Goal: Find specific page/section: Find specific page/section

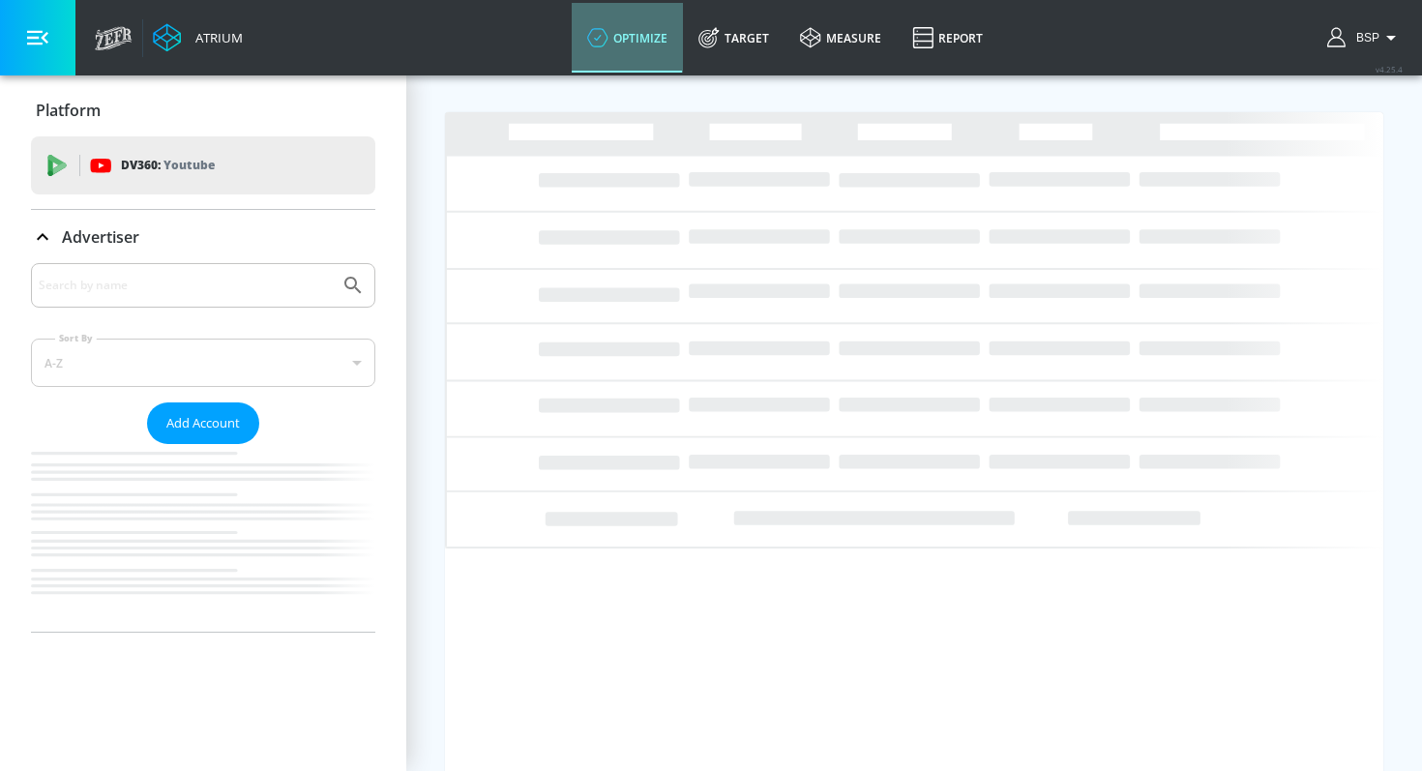
click at [605, 42] on icon at bounding box center [597, 37] width 21 height 21
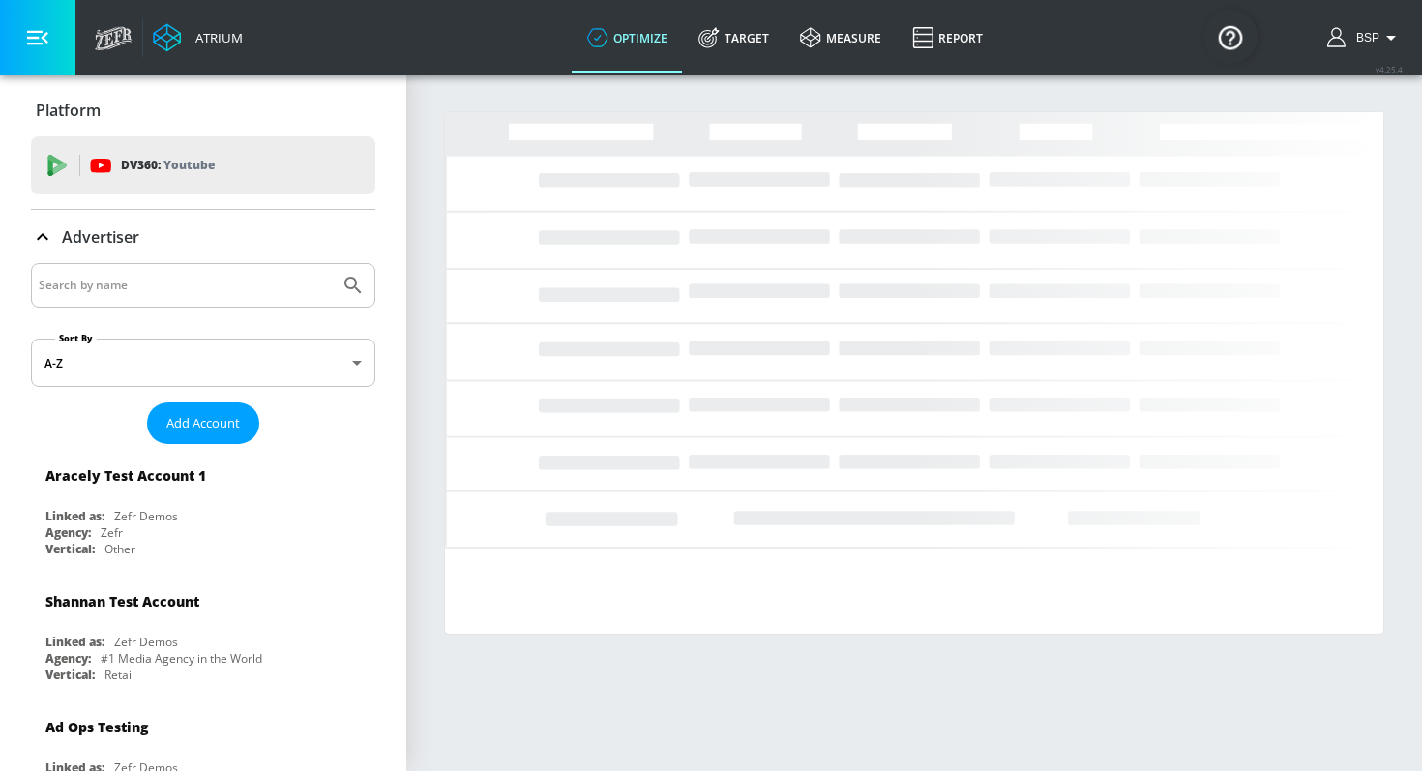
click at [242, 294] on input "Search by name" at bounding box center [185, 285] width 293 height 25
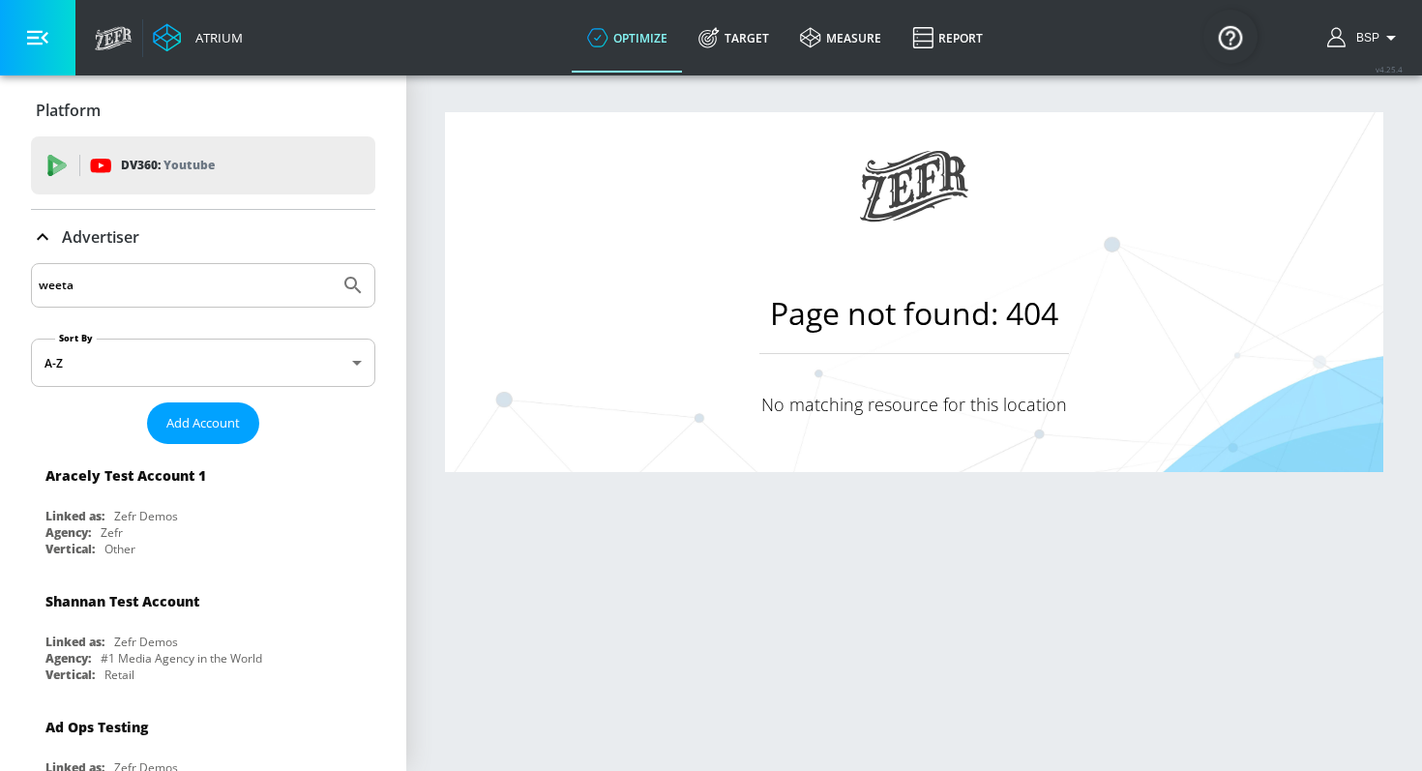
click at [332, 264] on button "Submit Search" at bounding box center [353, 285] width 43 height 43
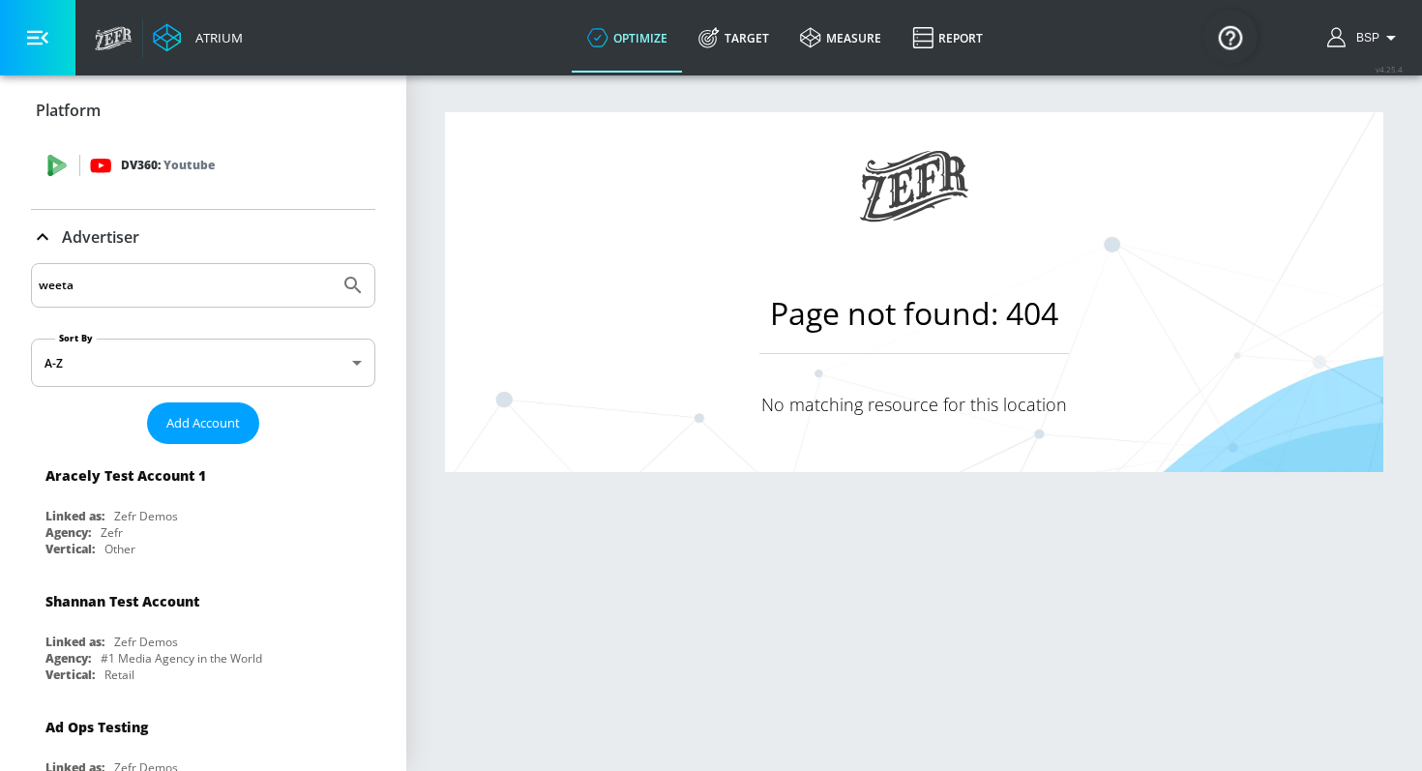
click at [177, 167] on p "Youtube" at bounding box center [188, 165] width 51 height 20
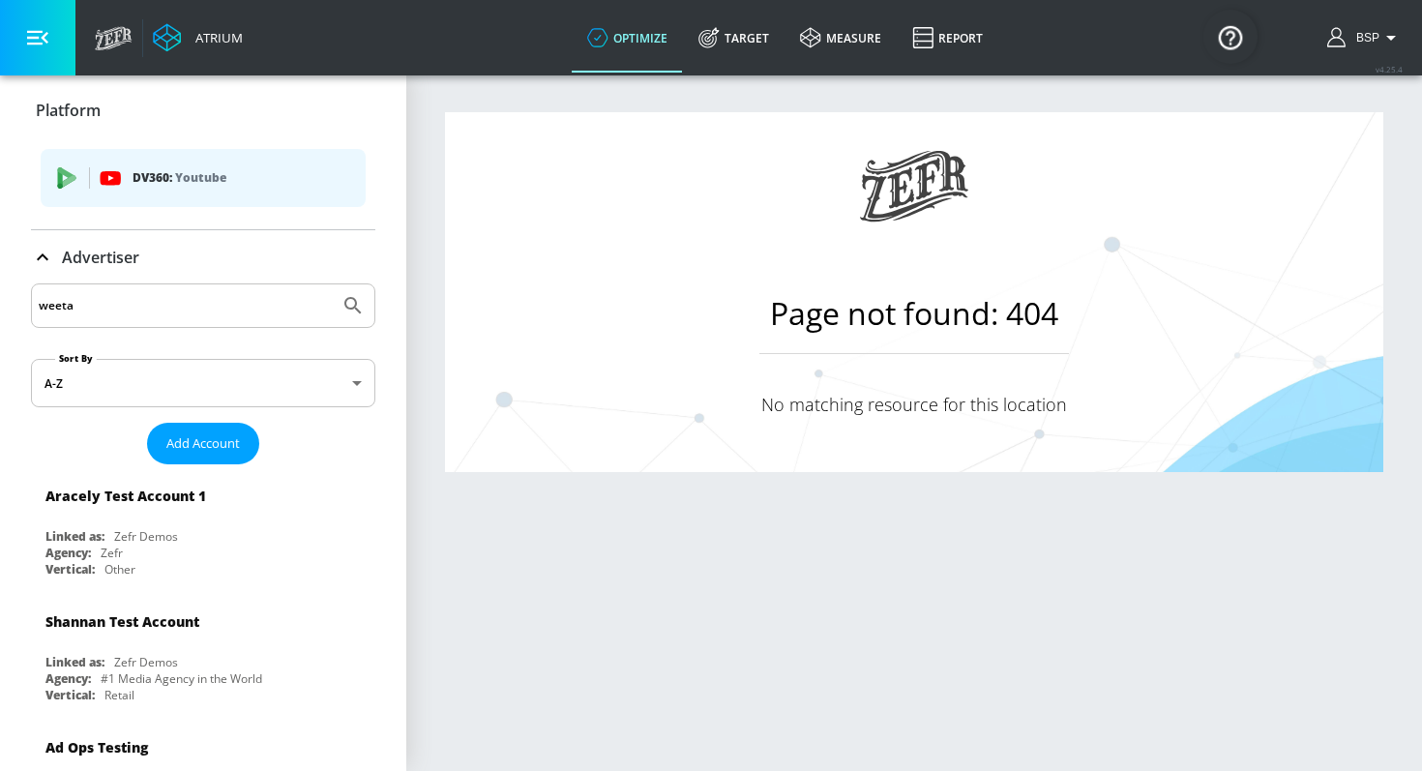
click at [135, 309] on input "weeta" at bounding box center [185, 305] width 293 height 25
click at [332, 284] on button "Submit Search" at bounding box center [353, 305] width 43 height 43
click at [91, 309] on input "weetabix" at bounding box center [185, 305] width 293 height 25
click at [746, 44] on link "Target" at bounding box center [734, 38] width 102 height 70
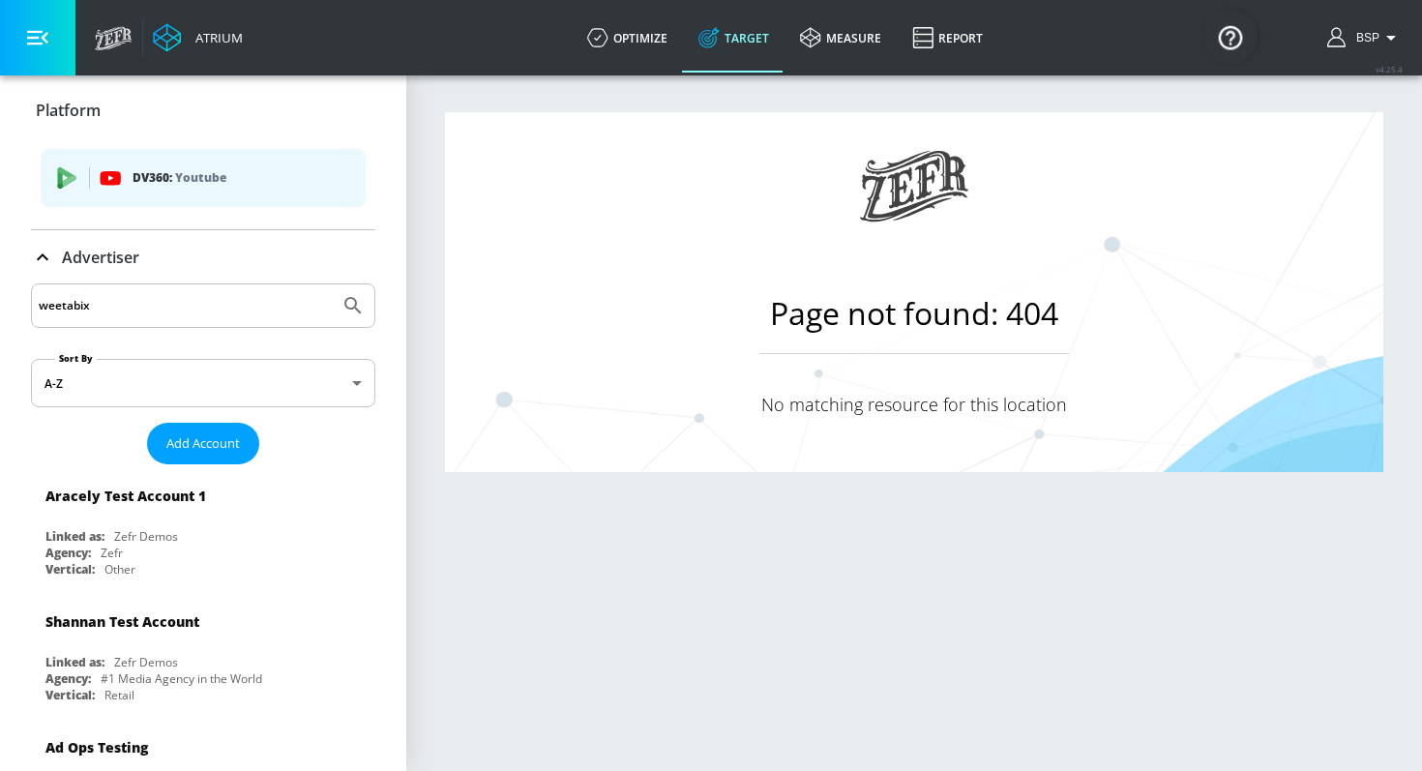
click at [155, 299] on input "weetabix" at bounding box center [185, 305] width 293 height 25
click at [332, 284] on button "Submit Search" at bounding box center [353, 305] width 43 height 43
click at [352, 287] on button "Submit Search" at bounding box center [353, 305] width 43 height 43
click at [350, 288] on button "Submit Search" at bounding box center [353, 305] width 43 height 43
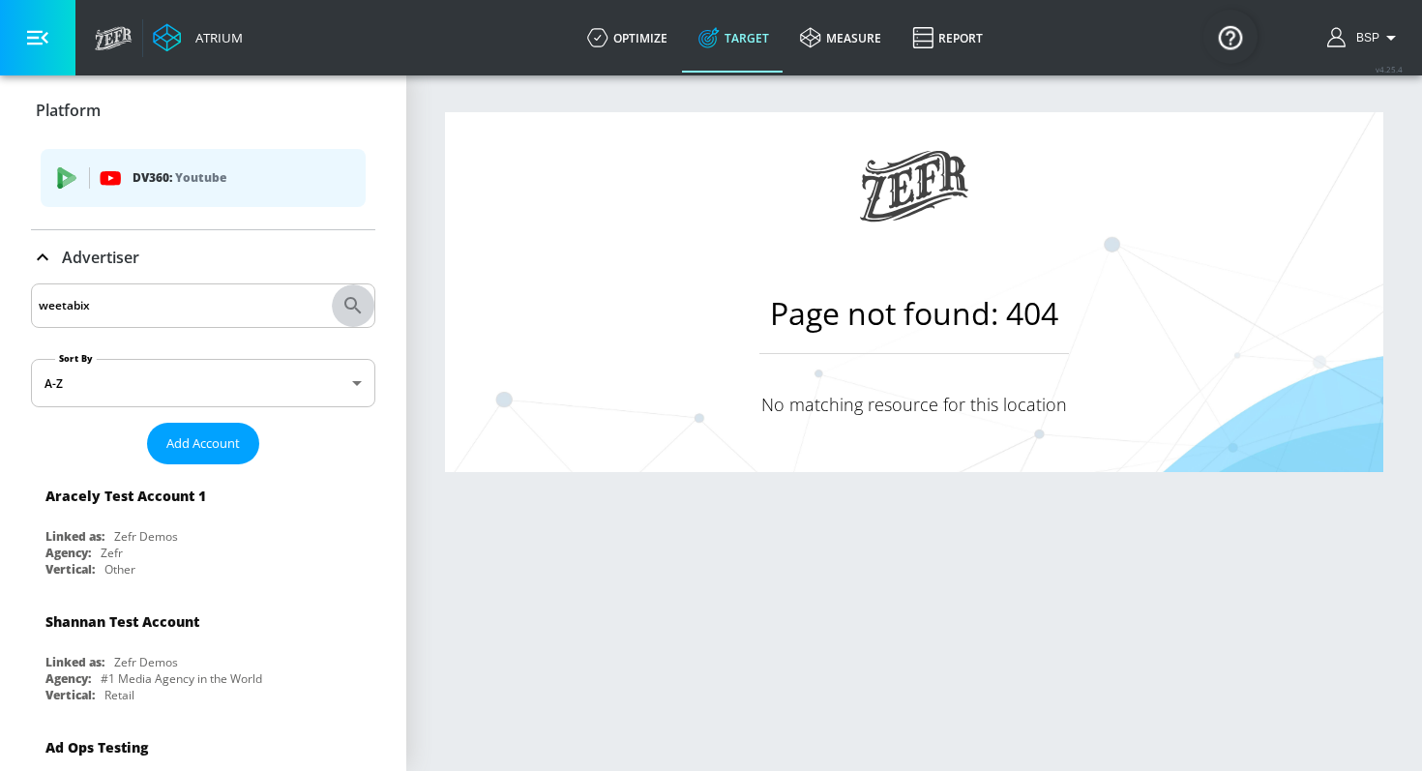
click at [350, 288] on button "Submit Search" at bounding box center [353, 305] width 43 height 43
click at [122, 318] on div "weetabix" at bounding box center [203, 305] width 344 height 44
click at [117, 307] on input "weetabix" at bounding box center [185, 305] width 293 height 25
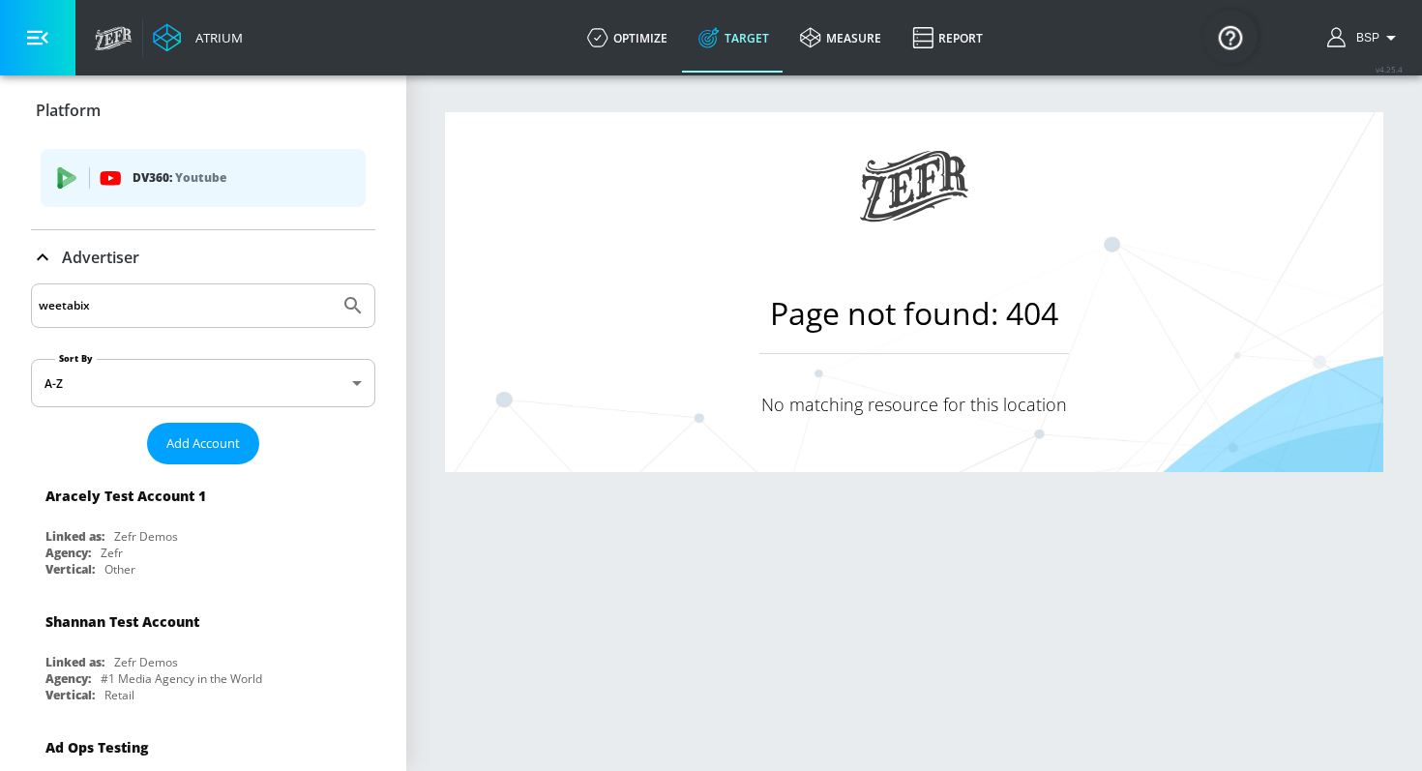
click at [117, 307] on input "weetabix" at bounding box center [185, 305] width 293 height 25
click at [332, 284] on button "Submit Search" at bounding box center [353, 305] width 43 height 43
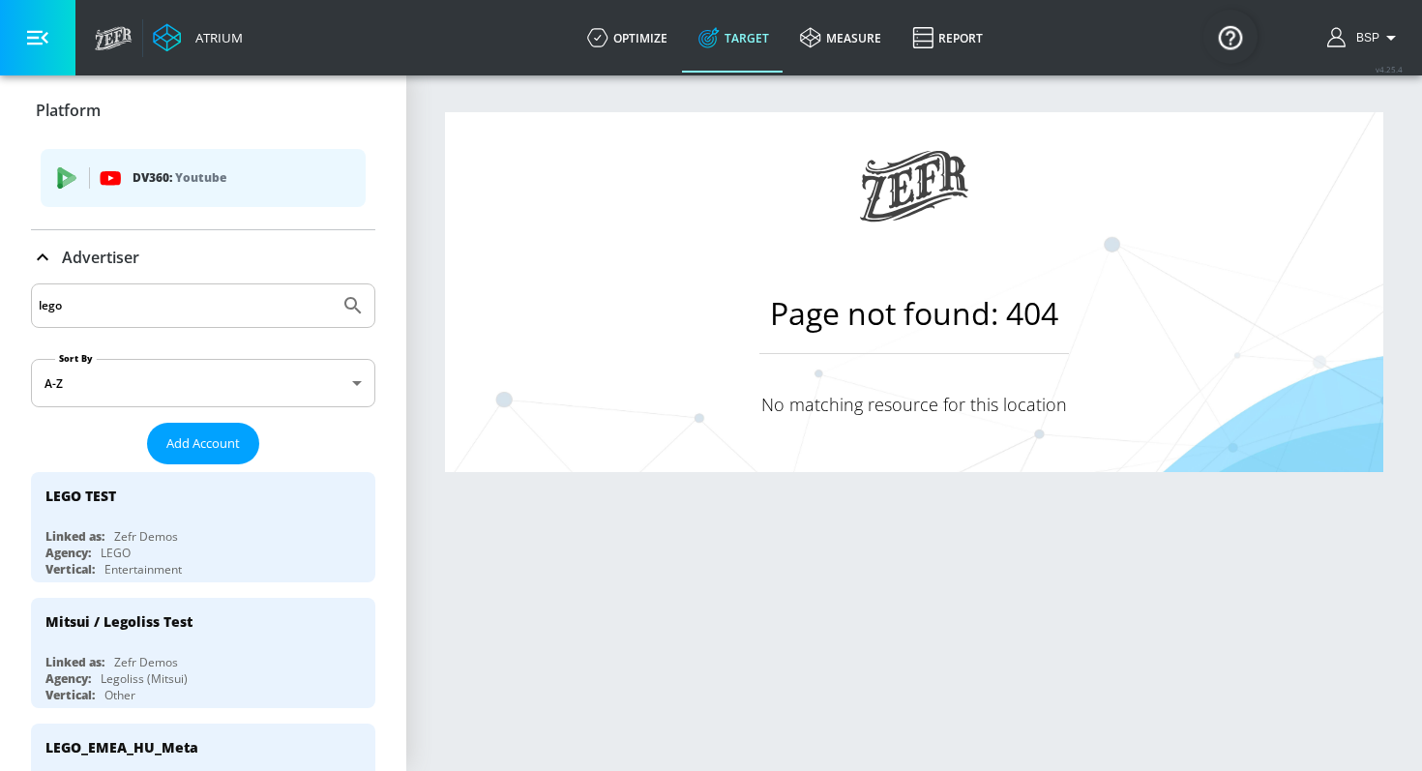
click at [140, 318] on div "lego" at bounding box center [203, 305] width 344 height 44
click at [112, 313] on input "lego" at bounding box center [185, 305] width 293 height 25
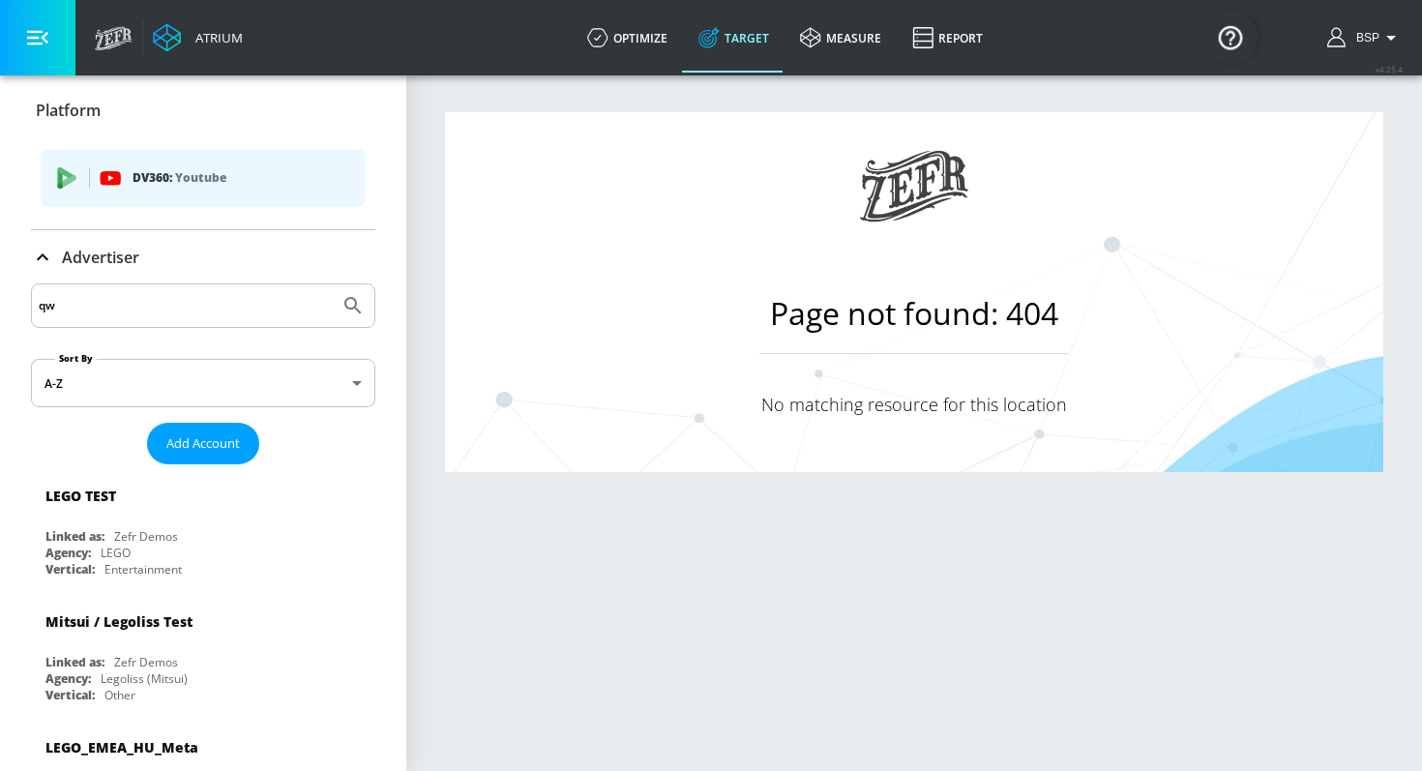
type input "q"
type input "w"
type input "weetabix"
click at [332, 284] on button "Submit Search" at bounding box center [353, 305] width 43 height 43
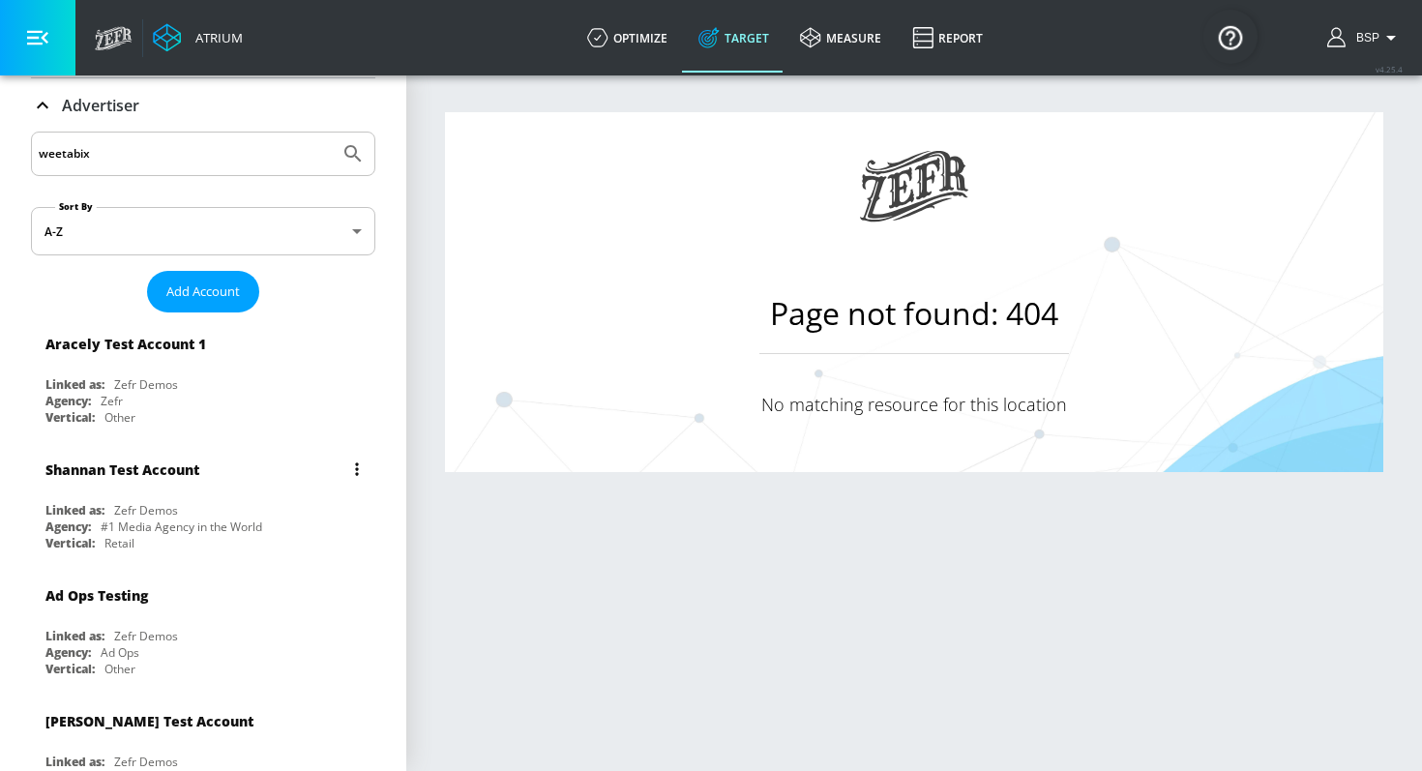
scroll to position [279, 0]
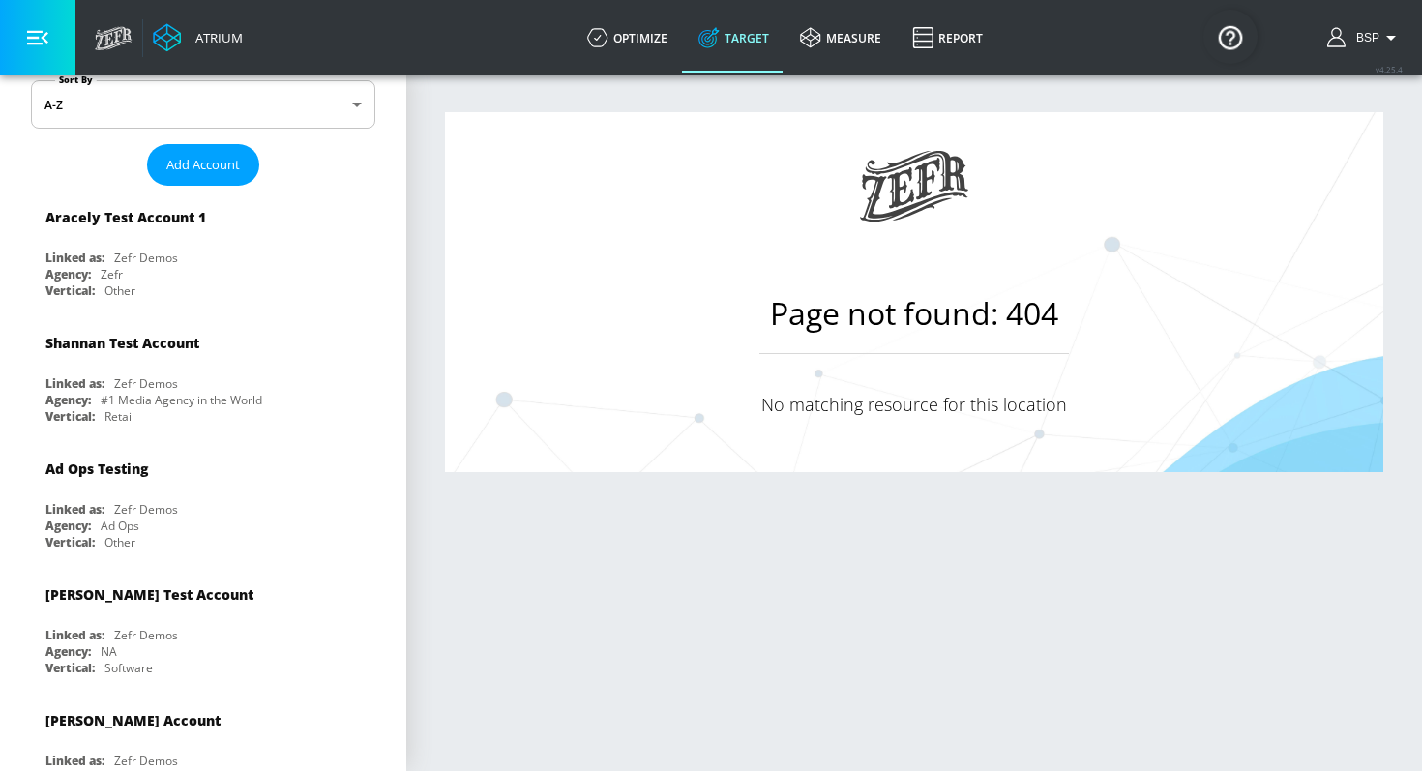
click at [1371, 19] on div "BSP" at bounding box center [1365, 37] width 95 height 75
click at [1368, 23] on div "BSP" at bounding box center [1365, 37] width 95 height 75
click at [1363, 44] on span "BSP" at bounding box center [1364, 38] width 31 height 14
click at [1325, 82] on div "Logout" at bounding box center [1319, 89] width 163 height 23
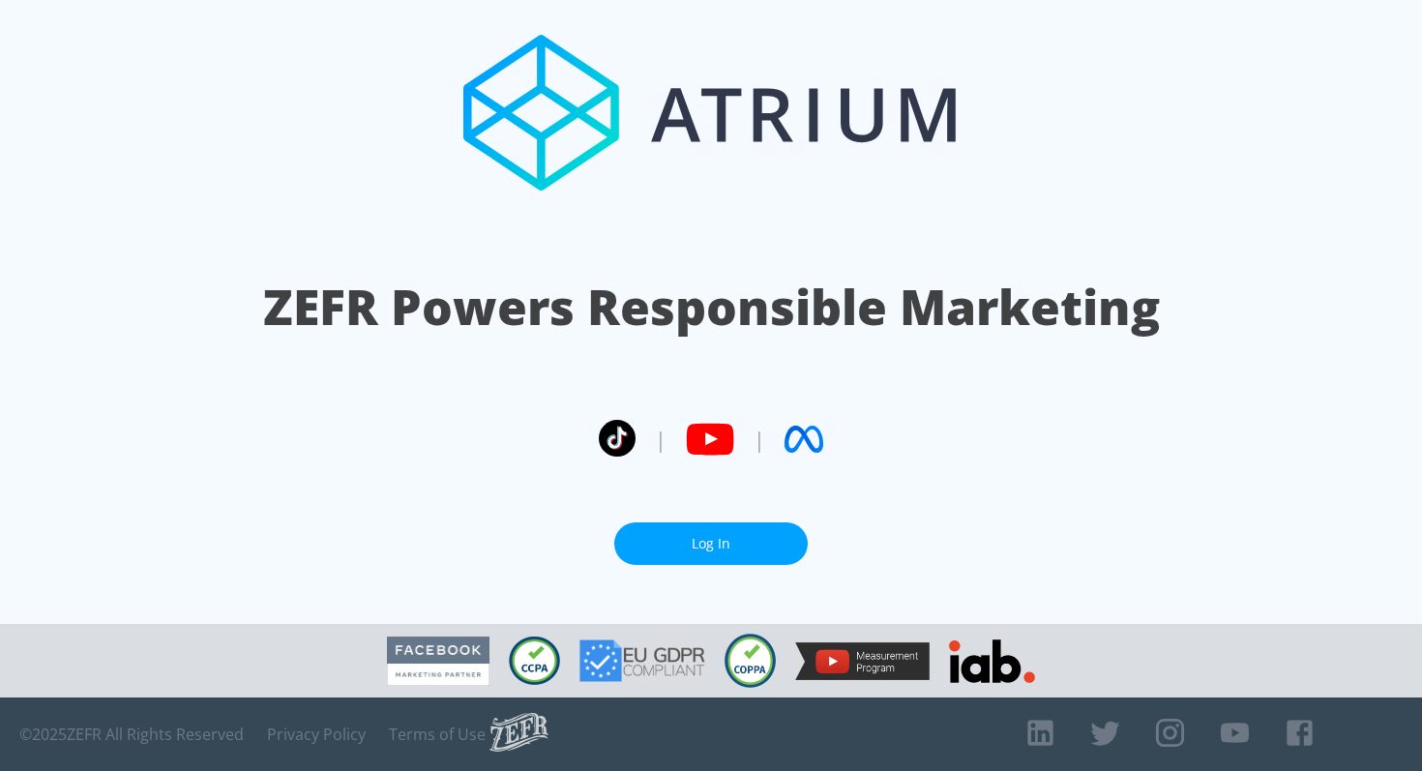
click at [715, 544] on link "Log In" at bounding box center [710, 544] width 193 height 44
